Goal: Task Accomplishment & Management: Manage account settings

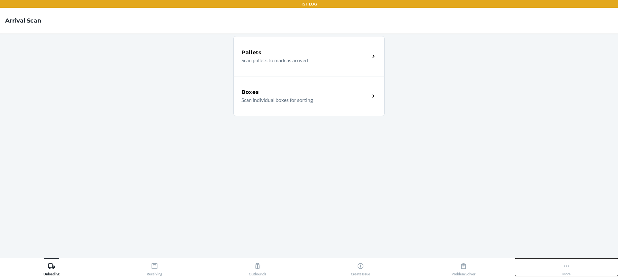
click at [569, 270] on div "More" at bounding box center [567, 268] width 8 height 16
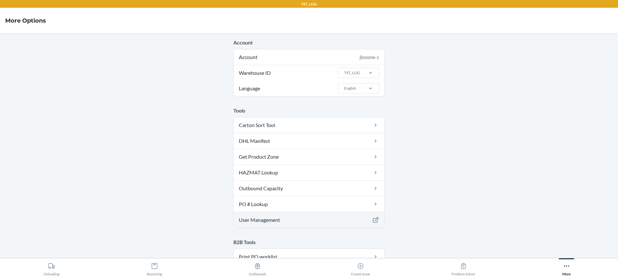
click at [292, 222] on link "User Management" at bounding box center [309, 219] width 151 height 15
